Goal: Task Accomplishment & Management: Use online tool/utility

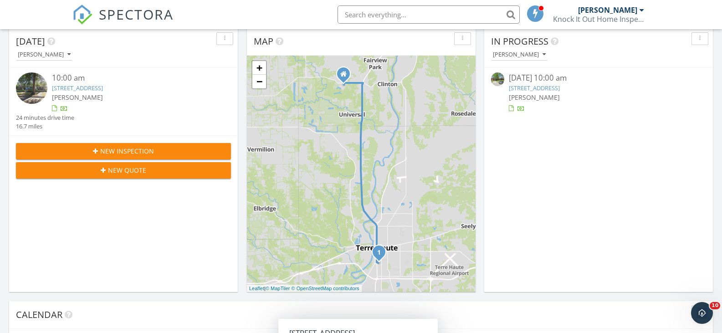
scroll to position [182, 0]
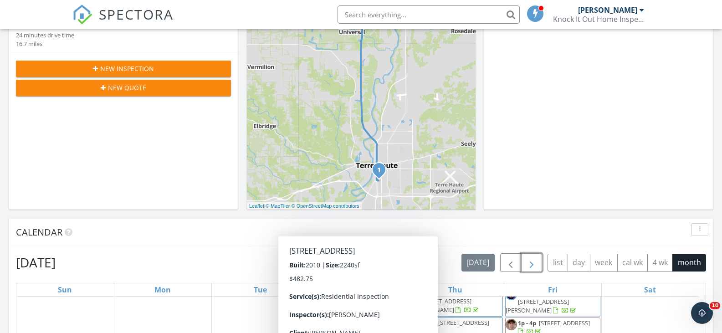
click at [532, 263] on span "button" at bounding box center [531, 262] width 11 height 11
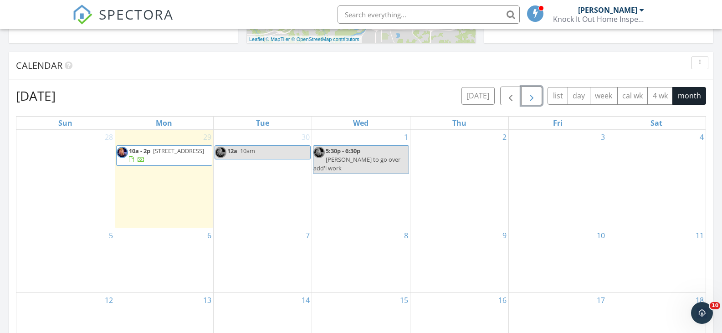
scroll to position [365, 0]
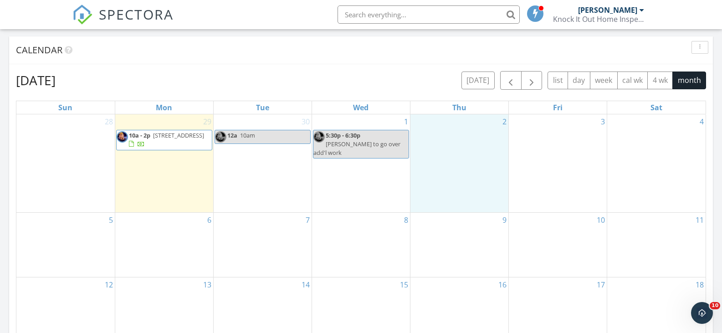
click at [449, 166] on div "2" at bounding box center [460, 163] width 98 height 98
click at [453, 140] on link "Event" at bounding box center [458, 142] width 47 height 15
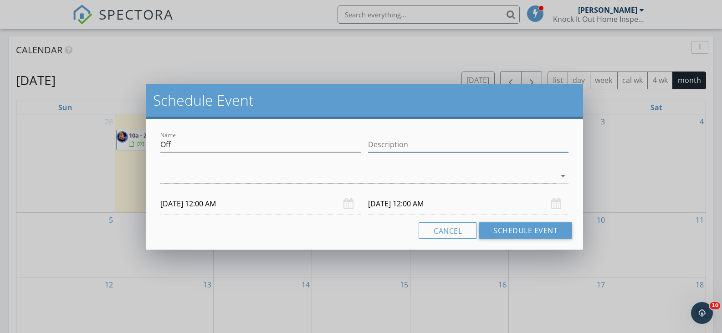
drag, startPoint x: 388, startPoint y: 142, endPoint x: 393, endPoint y: 142, distance: 5.5
click at [388, 142] on input "Description" at bounding box center [468, 144] width 200 height 15
type input "working for [PERSON_NAME] properteis all day"
click at [564, 176] on icon "arrow_drop_down" at bounding box center [563, 175] width 11 height 11
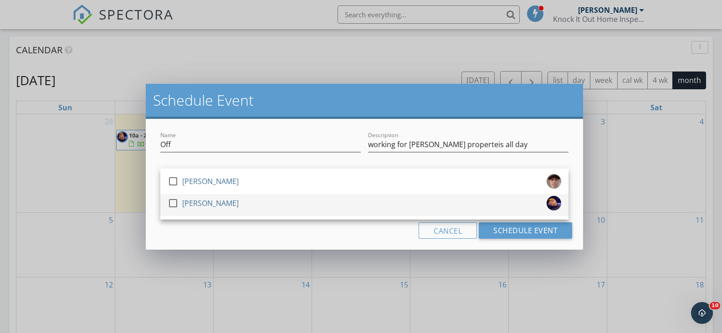
click at [173, 202] on div at bounding box center [172, 202] width 15 height 15
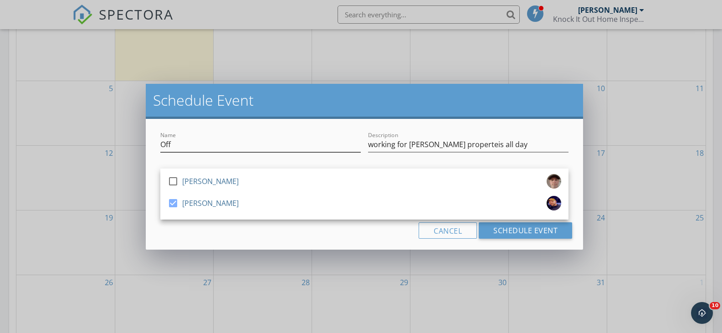
scroll to position [501, 0]
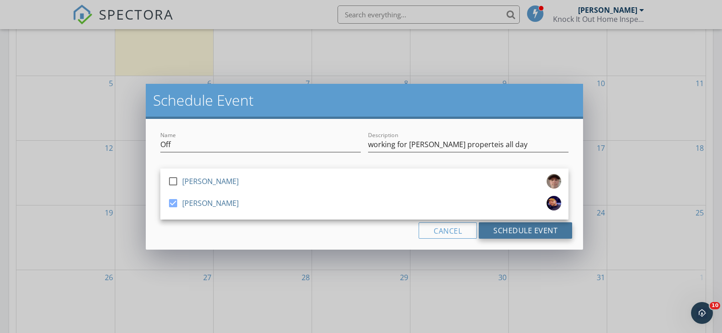
click at [545, 231] on button "Schedule Event" at bounding box center [525, 230] width 93 height 16
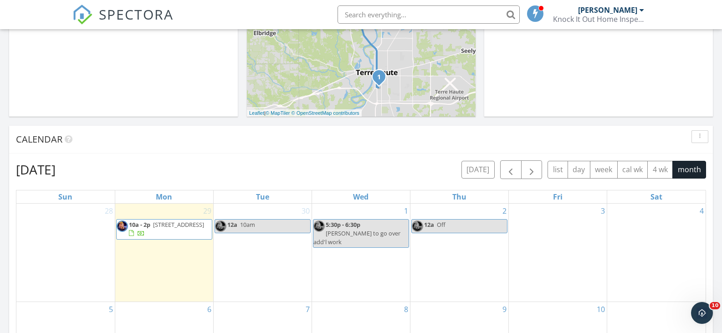
scroll to position [319, 0]
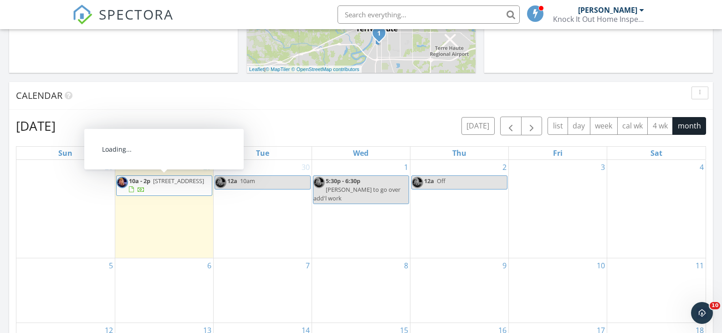
click at [136, 191] on div at bounding box center [132, 190] width 7 height 7
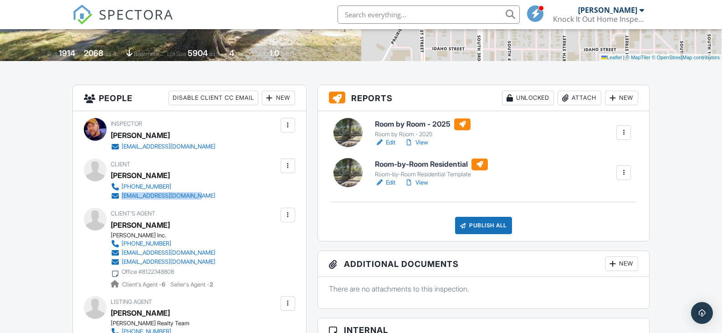
drag, startPoint x: 212, startPoint y: 197, endPoint x: 123, endPoint y: 196, distance: 88.9
click at [122, 196] on div "Client [PERSON_NAME] [PHONE_NUMBER] [EMAIL_ADDRESS][DOMAIN_NAME]" at bounding box center [185, 180] width 149 height 42
copy div "[EMAIL_ADDRESS][DOMAIN_NAME]"
